Goal: Task Accomplishment & Management: Manage account settings

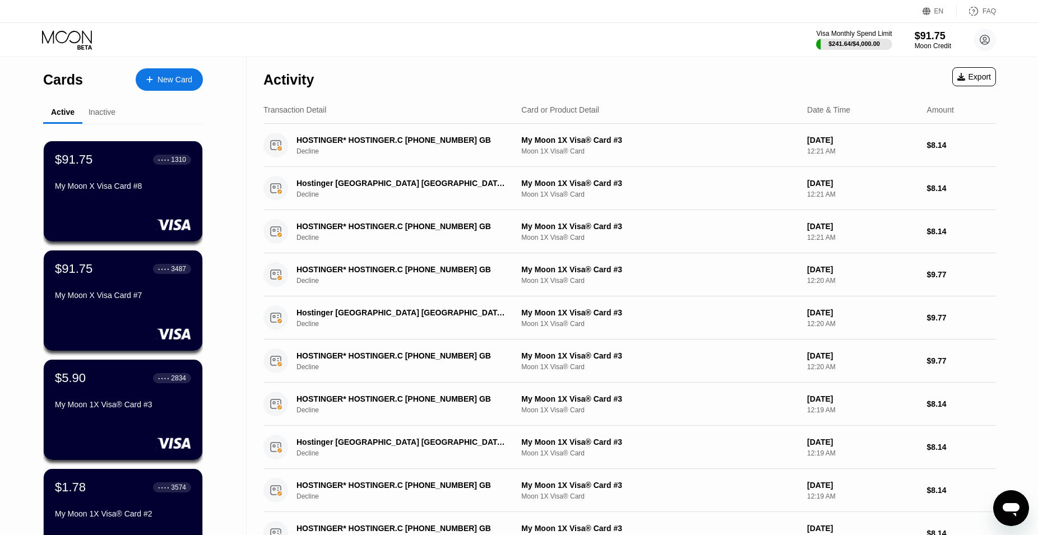
click at [61, 38] on icon at bounding box center [68, 40] width 52 height 20
click at [73, 45] on icon at bounding box center [68, 40] width 52 height 20
click at [62, 46] on icon at bounding box center [68, 40] width 52 height 20
click at [393, 33] on div "Visa Monthly Spend Limit $241.64 / $4,000.00 $91.75 Moon Credit [PERSON_NAME] A…" at bounding box center [519, 40] width 1038 height 34
click at [59, 80] on div "Cards" at bounding box center [63, 80] width 40 height 16
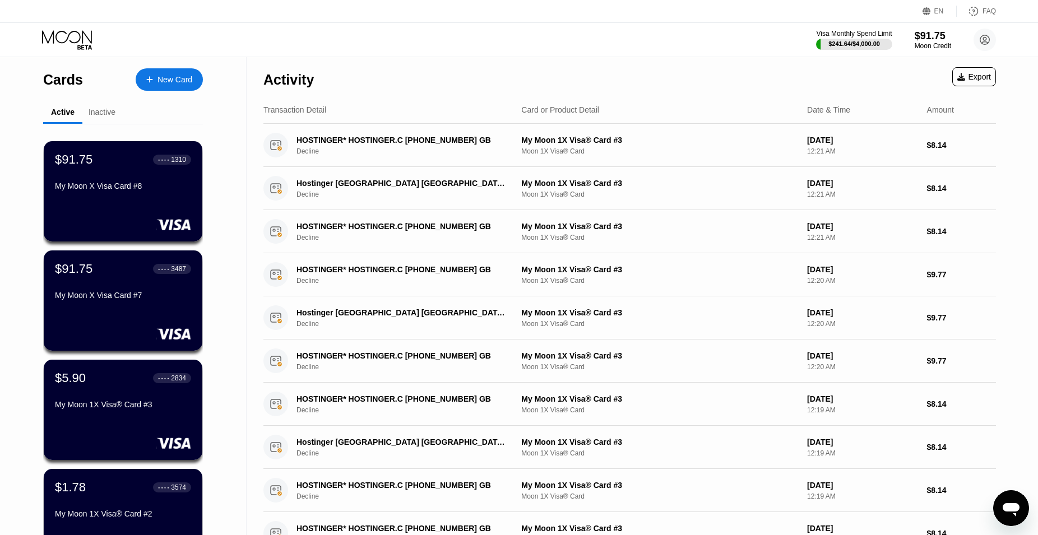
click at [89, 117] on div "Inactive" at bounding box center [102, 112] width 27 height 9
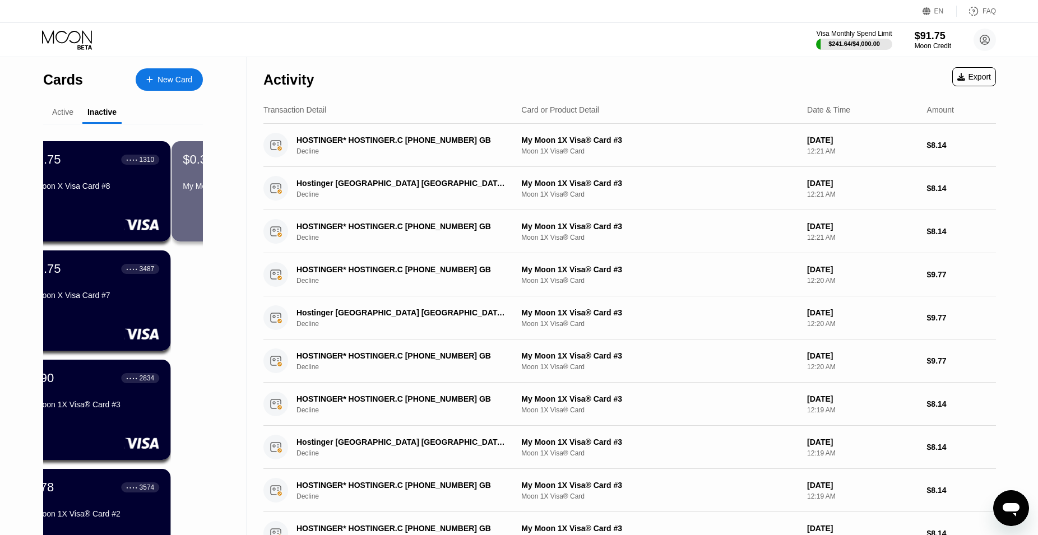
click at [99, 114] on div "Inactive" at bounding box center [101, 112] width 29 height 9
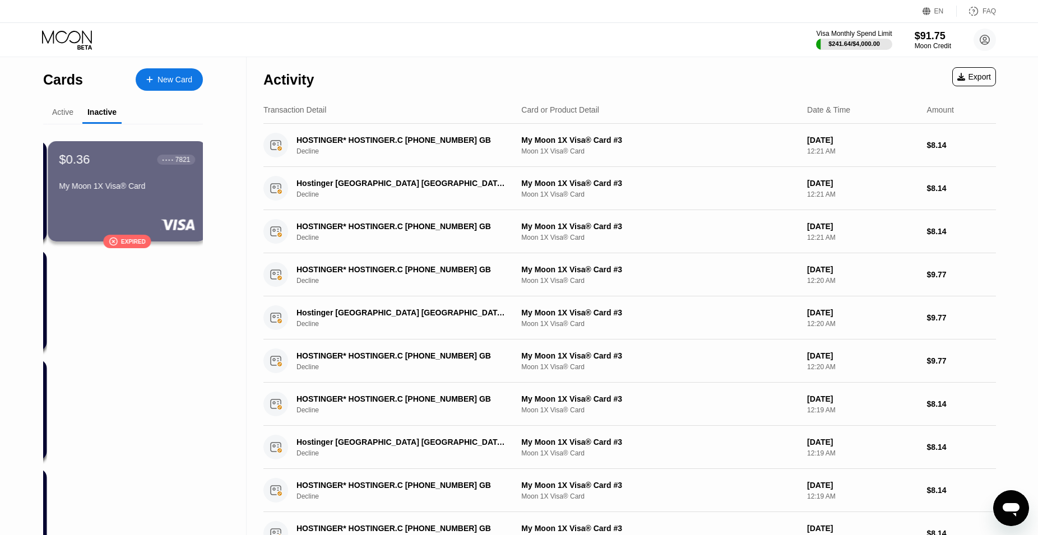
click at [98, 114] on div "Inactive" at bounding box center [101, 112] width 29 height 9
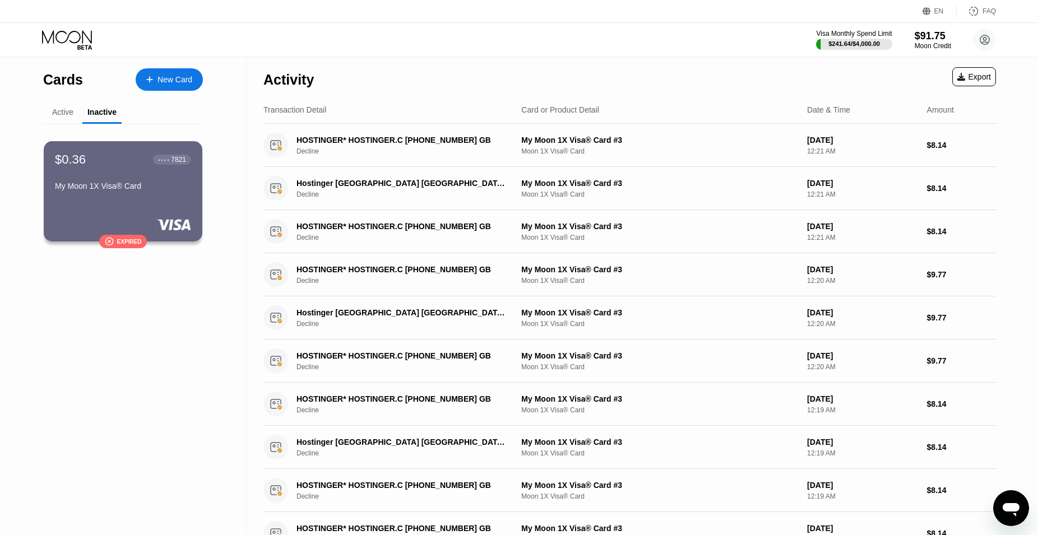
click at [51, 117] on div "Active" at bounding box center [62, 113] width 39 height 22
click at [50, 117] on div "Active" at bounding box center [62, 113] width 39 height 22
click at [55, 119] on div "Active" at bounding box center [62, 113] width 39 height 22
click at [58, 120] on div "Active" at bounding box center [62, 113] width 39 height 22
click at [64, 117] on div "Active" at bounding box center [62, 113] width 39 height 22
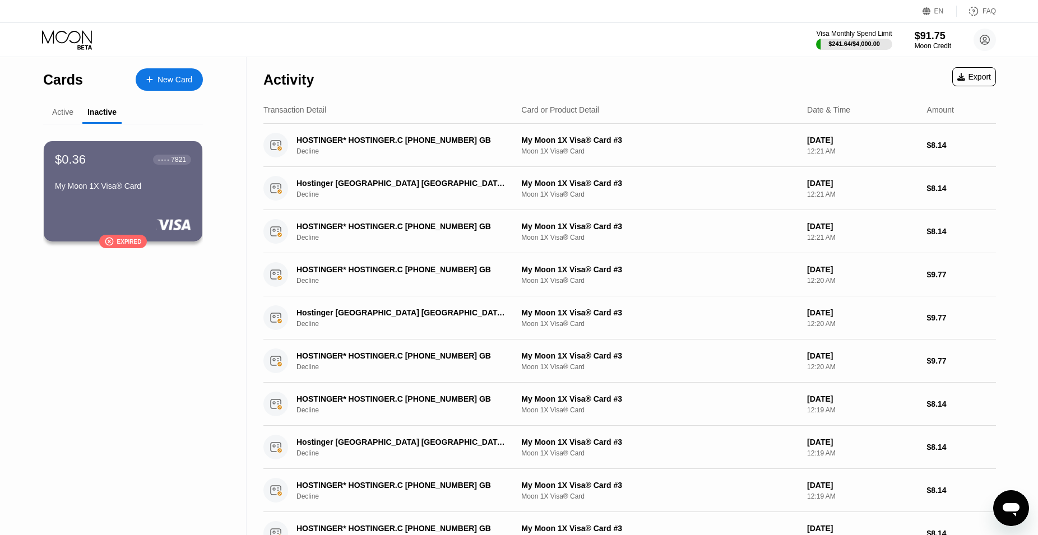
click at [67, 113] on div "Active" at bounding box center [62, 112] width 21 height 9
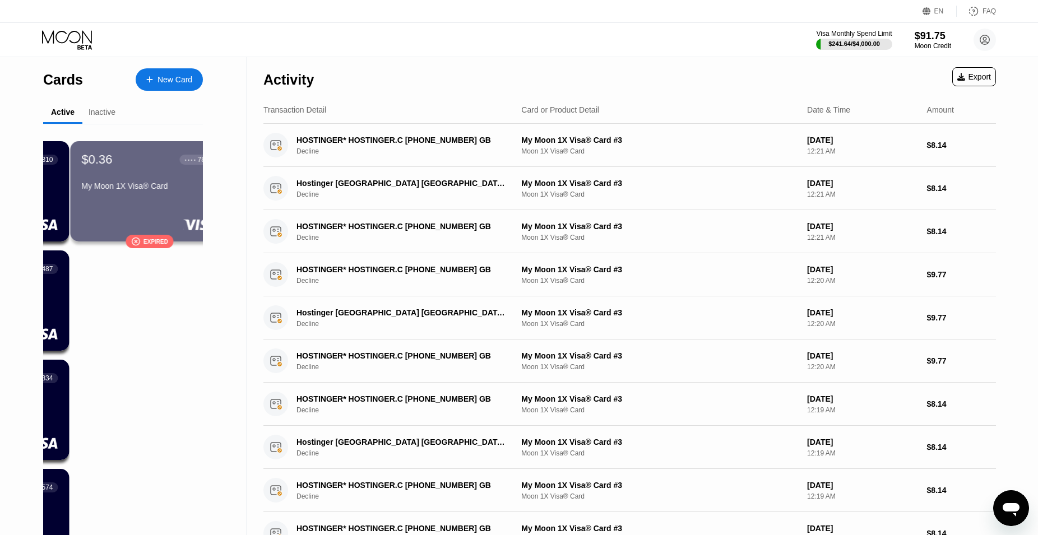
click at [69, 113] on div "Active" at bounding box center [63, 112] width 24 height 9
